Goal: Task Accomplishment & Management: Manage account settings

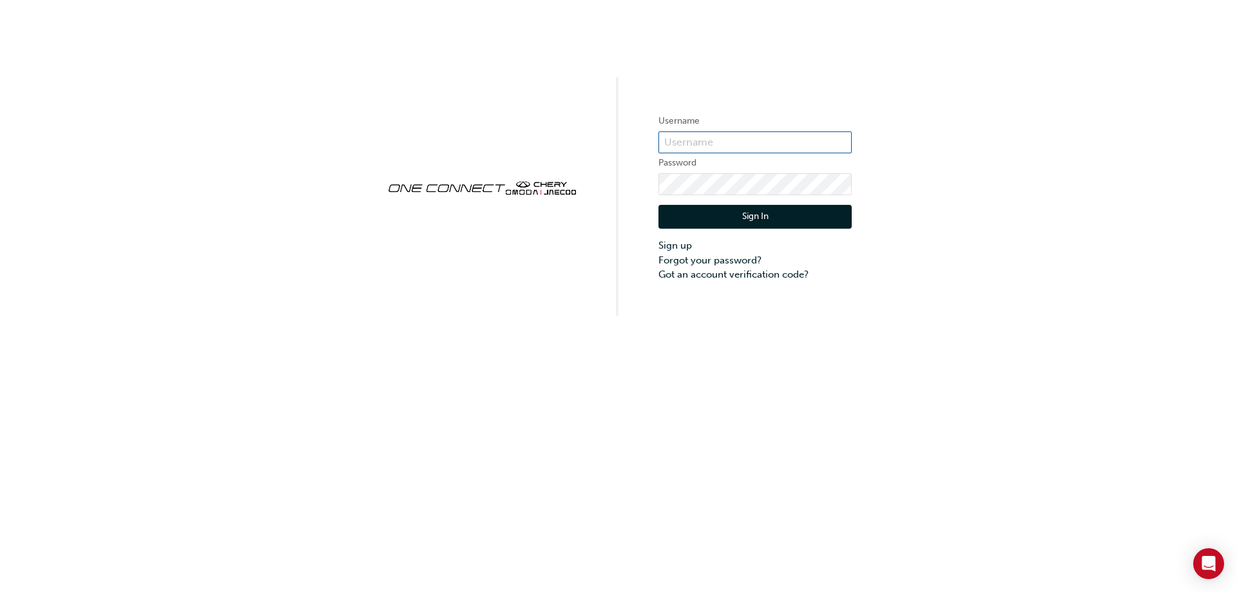
type input "CHAU0299"
click at [746, 226] on button "Sign In" at bounding box center [754, 217] width 193 height 24
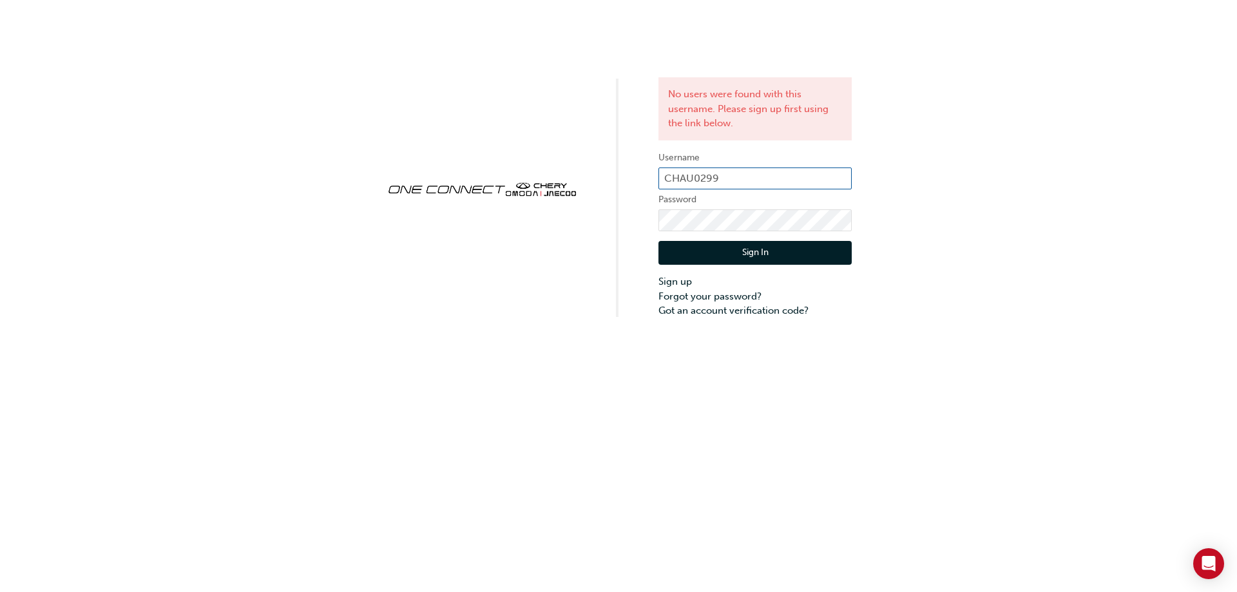
click at [708, 175] on input "CHAU0299" at bounding box center [754, 178] width 193 height 22
click at [686, 299] on link "Forgot your password?" at bounding box center [754, 296] width 193 height 15
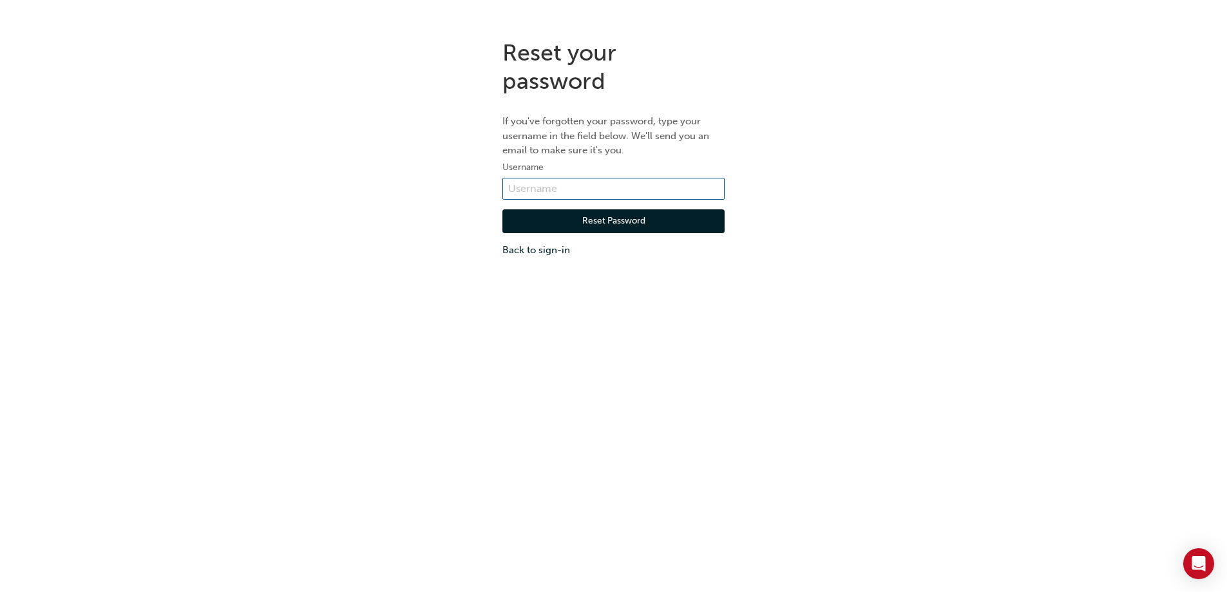
paste input "CHAU0299"
type input "CHAU0299"
click at [617, 227] on button "Reset Password" at bounding box center [613, 221] width 222 height 24
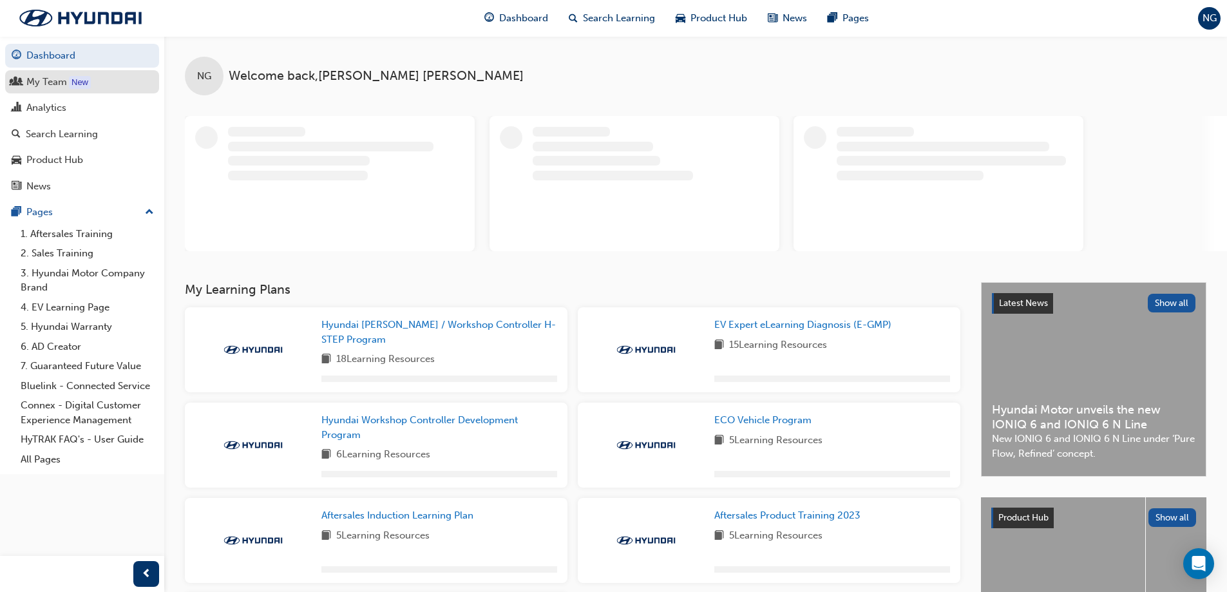
click at [35, 81] on div "My Team" at bounding box center [46, 82] width 41 height 15
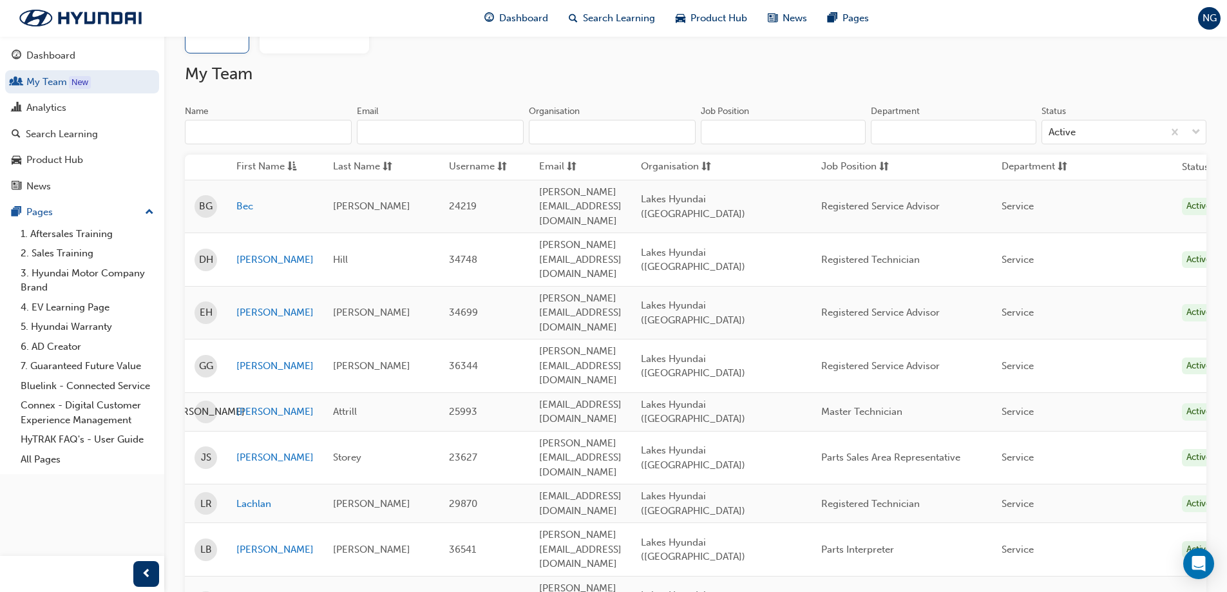
scroll to position [37, 0]
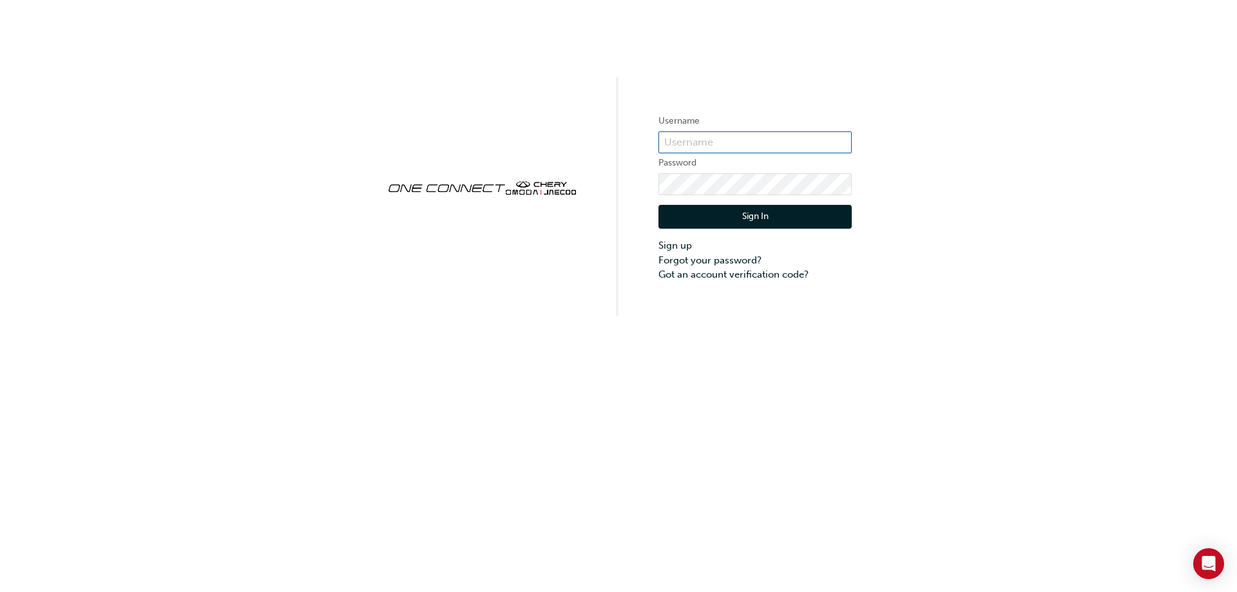
type input "CHAU0299"
click at [744, 144] on input "CHAU0299" at bounding box center [754, 142] width 193 height 22
click at [1049, 99] on div "Username CHAU0299 Password Sign In Sign up Forgot your password? Got an account…" at bounding box center [618, 158] width 1237 height 316
click at [813, 139] on input "CHAU0299" at bounding box center [754, 142] width 193 height 22
click at [1043, 119] on div "Username CHAU0299 Password Sign In Sign up Forgot your password? Got an account…" at bounding box center [618, 158] width 1237 height 316
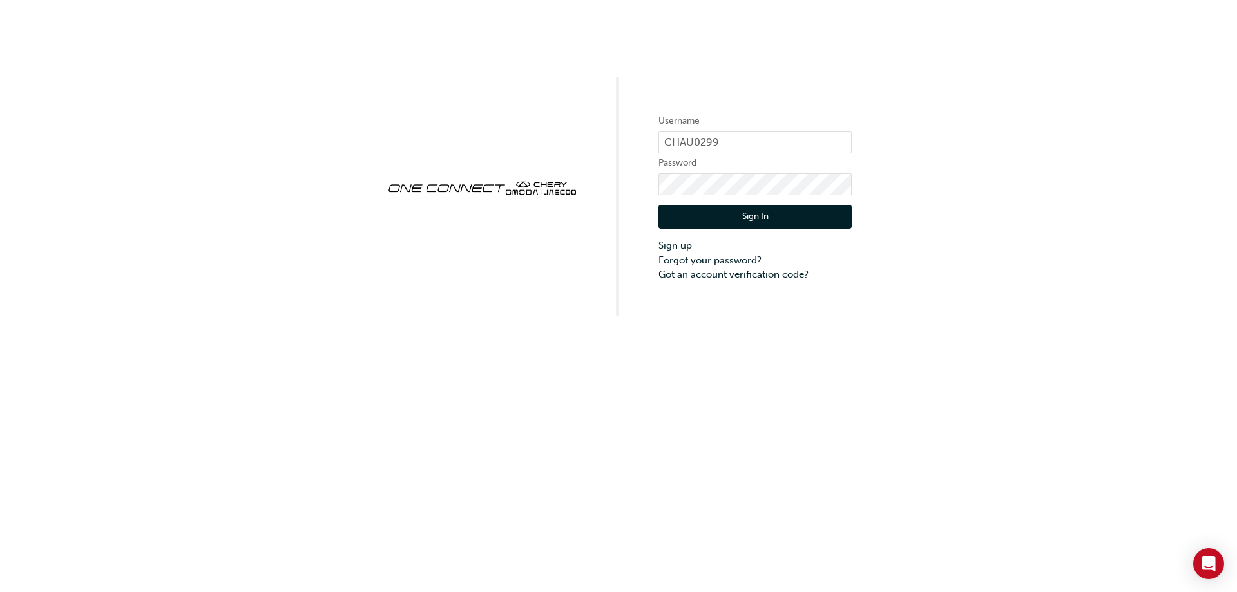
click at [783, 206] on button "Sign In" at bounding box center [754, 217] width 193 height 24
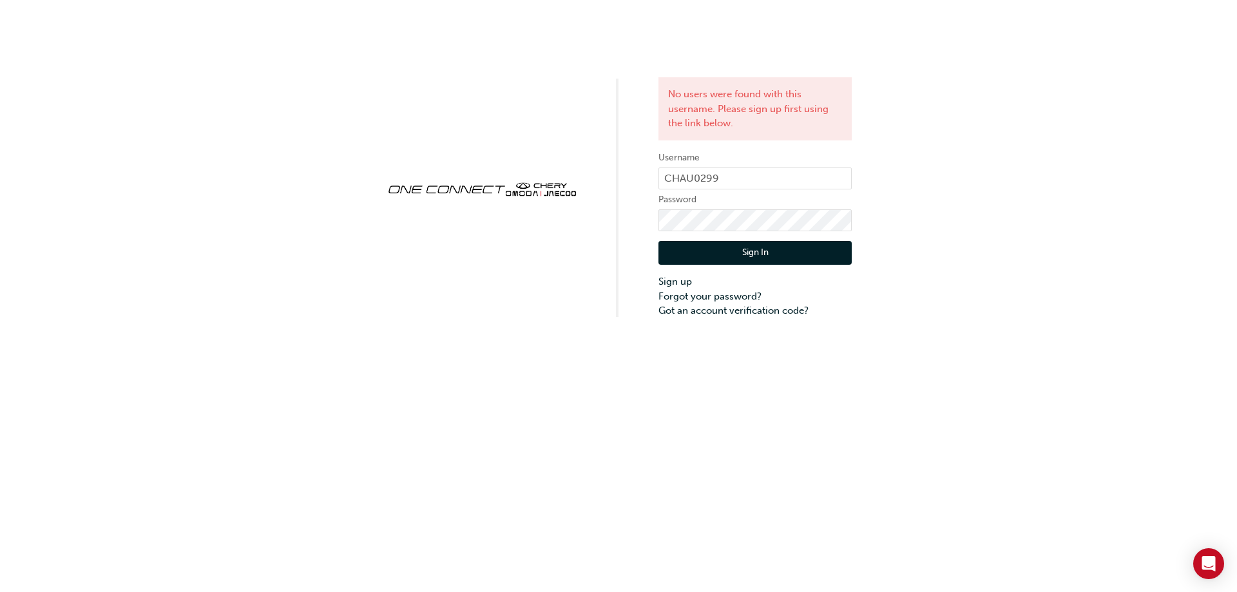
click at [1034, 106] on div "No users were found with this username. Please sign up first using the link bel…" at bounding box center [618, 159] width 1237 height 318
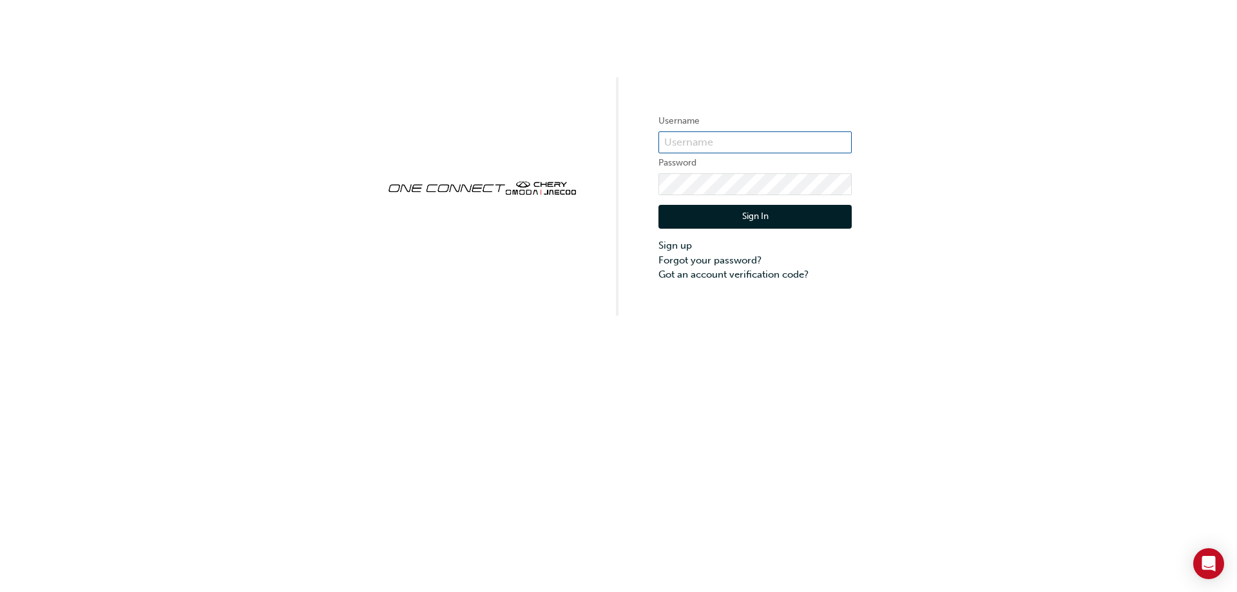
type input "CHAU0299"
click at [759, 217] on button "Sign In" at bounding box center [754, 217] width 193 height 24
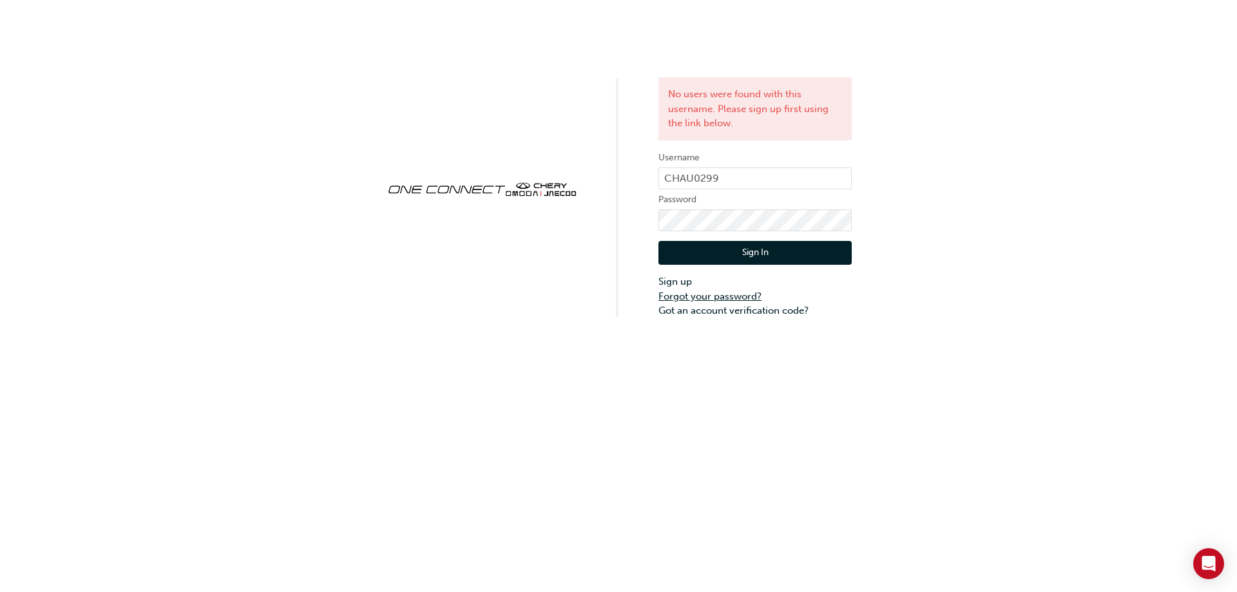
click at [698, 297] on link "Forgot your password?" at bounding box center [754, 296] width 193 height 15
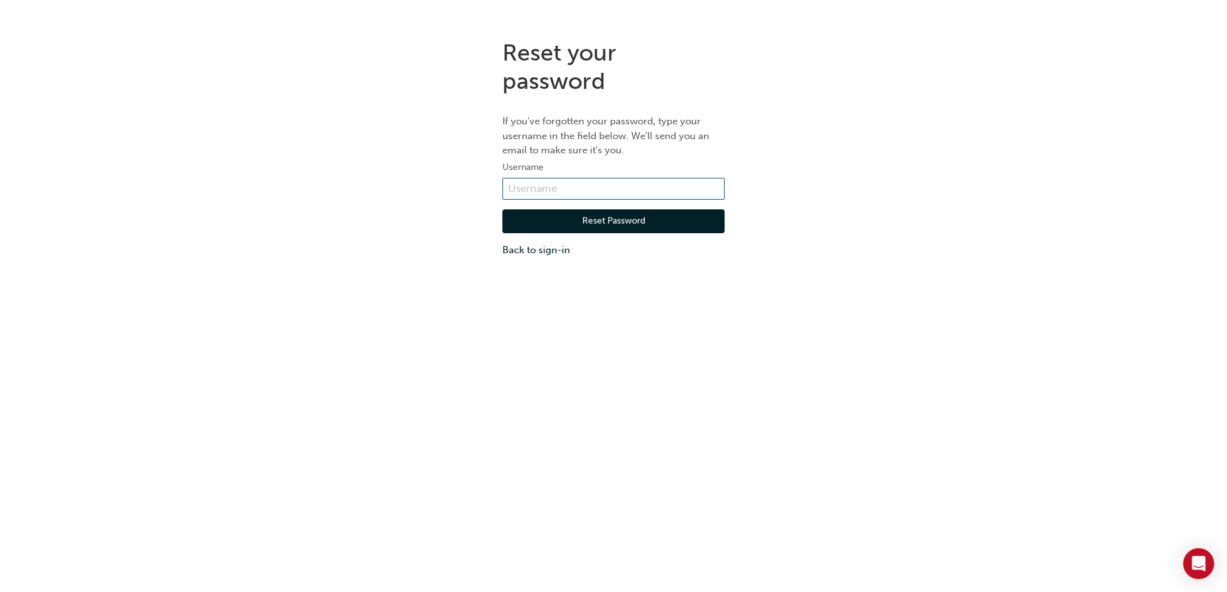
click at [674, 186] on input "text" at bounding box center [613, 189] width 222 height 22
type input "CHAU0299"
click at [593, 224] on button "Reset Password" at bounding box center [613, 221] width 222 height 24
